Goal: Information Seeking & Learning: Learn about a topic

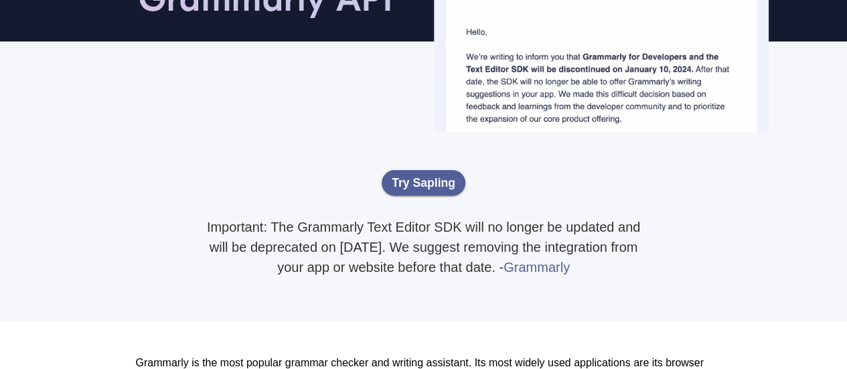
scroll to position [134, 0]
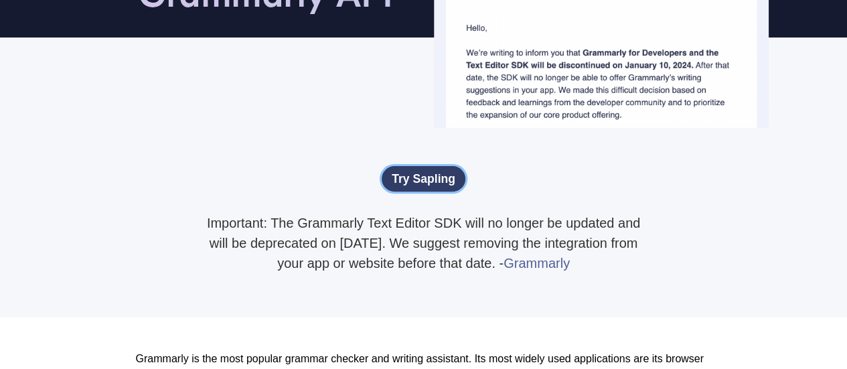
click at [410, 185] on link "Try Sapling" at bounding box center [424, 178] width 84 height 25
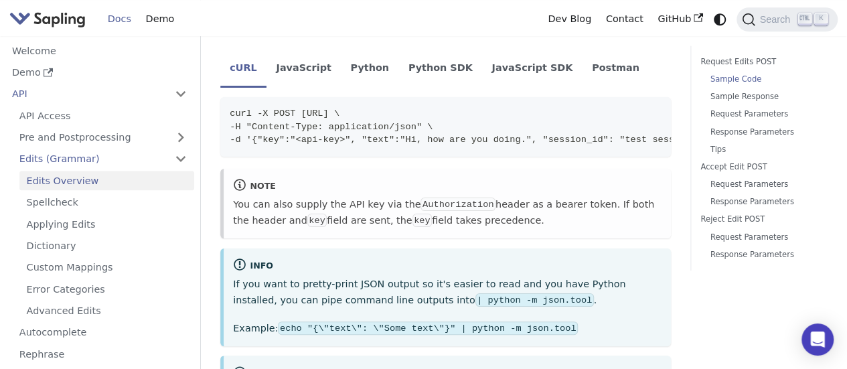
scroll to position [402, 0]
